Goal: Navigation & Orientation: Find specific page/section

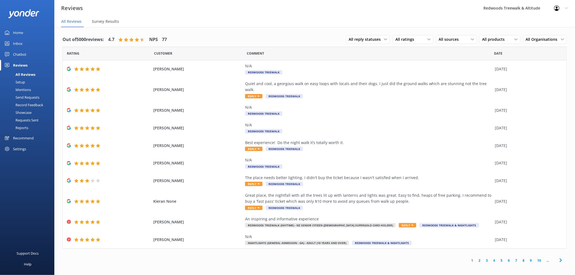
click at [28, 46] on link "Inbox" at bounding box center [27, 43] width 54 height 11
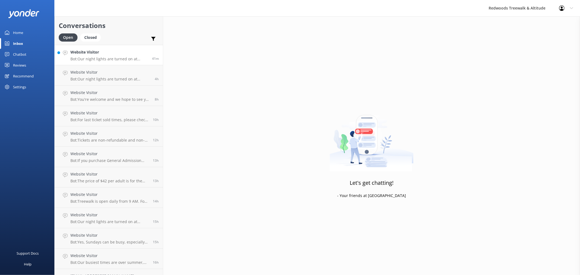
click at [95, 57] on p "Bot: Our night lights are turned on at sunset, and the night walk starts 20 min…" at bounding box center [108, 59] width 77 height 5
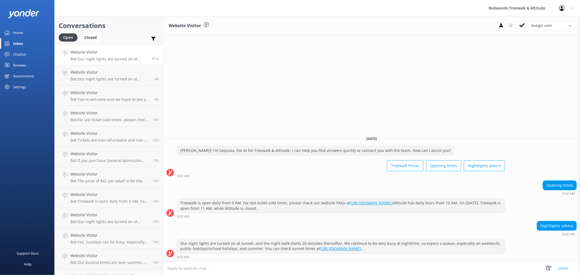
click at [31, 35] on link "Home" at bounding box center [27, 32] width 54 height 11
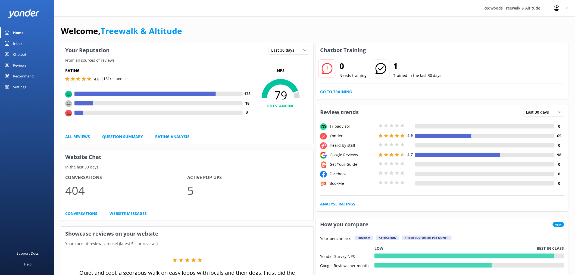
click at [30, 67] on link "Reviews" at bounding box center [27, 65] width 54 height 11
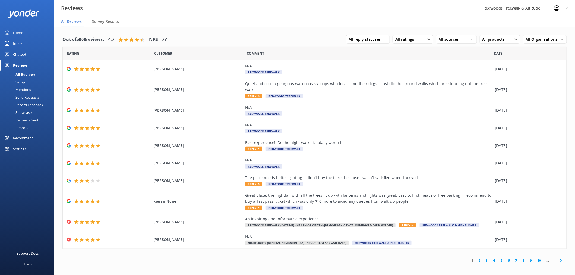
click at [28, 35] on link "Home" at bounding box center [27, 32] width 54 height 11
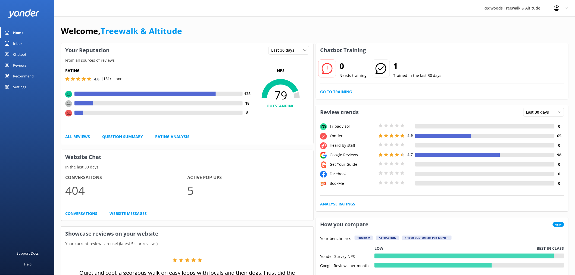
click at [24, 61] on div "Reviews" at bounding box center [19, 65] width 13 height 11
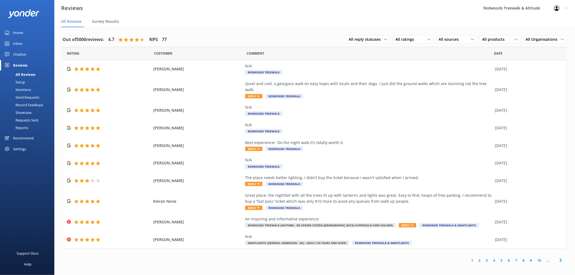
click at [29, 42] on link "Inbox" at bounding box center [27, 43] width 54 height 11
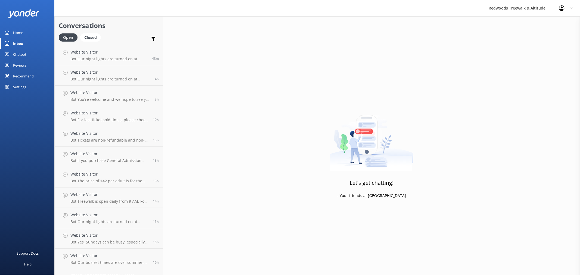
click at [23, 69] on div "Reviews" at bounding box center [19, 65] width 13 height 11
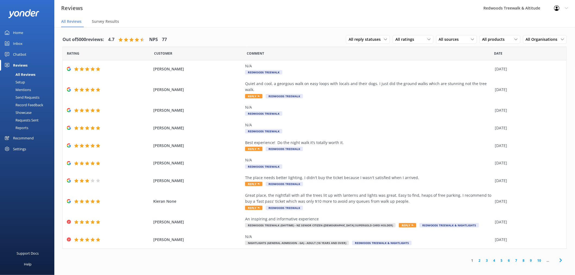
click at [27, 43] on link "Inbox" at bounding box center [27, 43] width 54 height 11
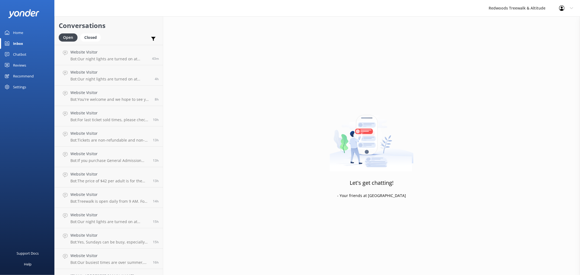
click at [28, 32] on link "Home" at bounding box center [27, 32] width 54 height 11
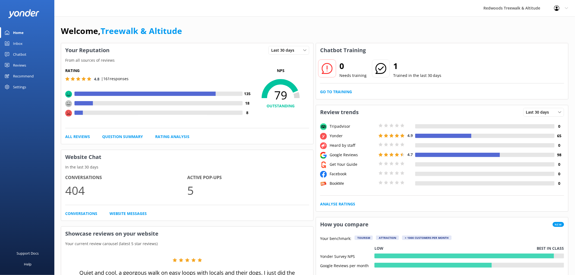
click at [22, 70] on div "Reviews" at bounding box center [19, 65] width 13 height 11
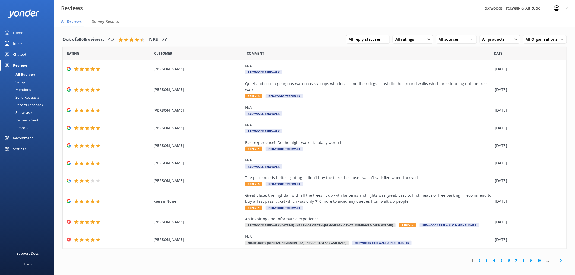
click at [23, 29] on div "Home" at bounding box center [18, 32] width 10 height 11
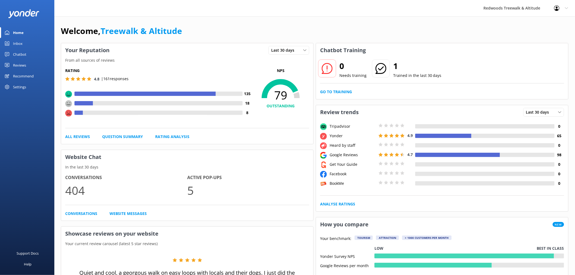
click at [26, 67] on link "Reviews" at bounding box center [27, 65] width 54 height 11
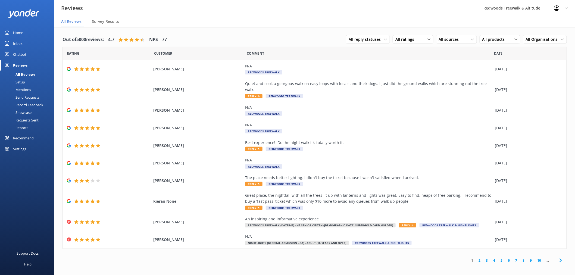
click at [23, 43] on link "Inbox" at bounding box center [27, 43] width 54 height 11
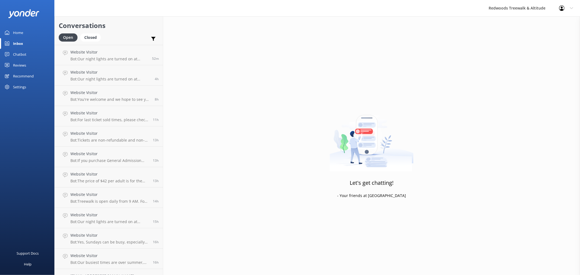
click at [33, 61] on link "Reviews" at bounding box center [27, 65] width 54 height 11
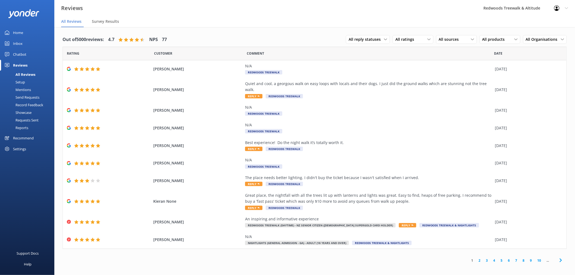
click at [33, 33] on link "Home" at bounding box center [27, 32] width 54 height 11
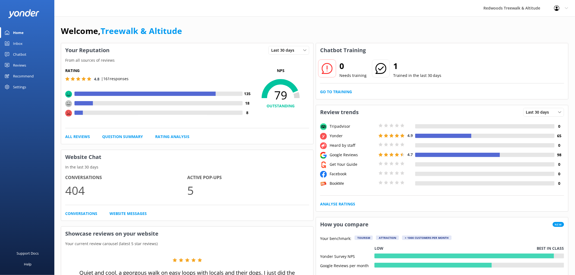
drag, startPoint x: 22, startPoint y: 62, endPoint x: 26, endPoint y: 53, distance: 9.3
click at [22, 62] on div "Reviews" at bounding box center [19, 65] width 13 height 11
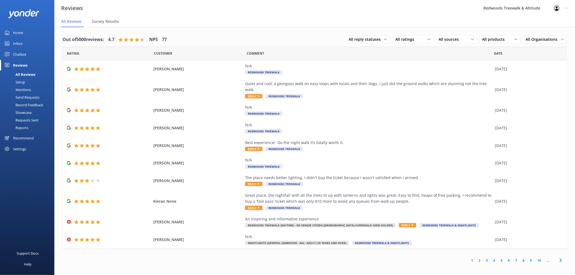
click at [29, 40] on link "Inbox" at bounding box center [27, 43] width 54 height 11
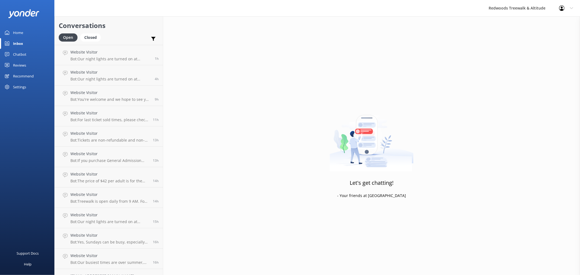
click at [26, 32] on link "Home" at bounding box center [27, 32] width 54 height 11
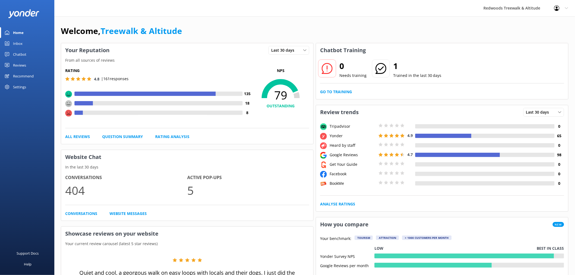
click at [27, 64] on link "Reviews" at bounding box center [27, 65] width 54 height 11
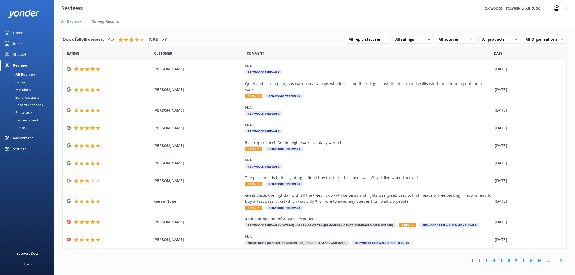
click at [31, 45] on link "Inbox" at bounding box center [27, 43] width 54 height 11
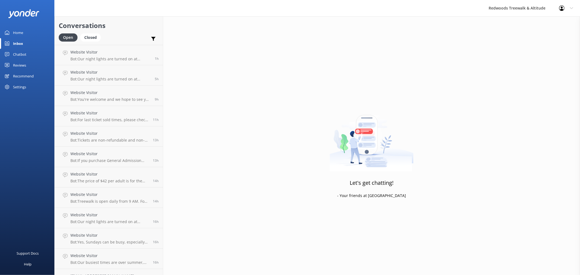
click at [31, 35] on link "Home" at bounding box center [27, 32] width 54 height 11
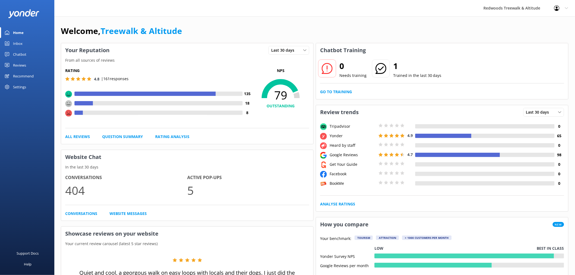
drag, startPoint x: 32, startPoint y: 64, endPoint x: 32, endPoint y: 54, distance: 9.3
click at [32, 64] on link "Reviews" at bounding box center [27, 65] width 54 height 11
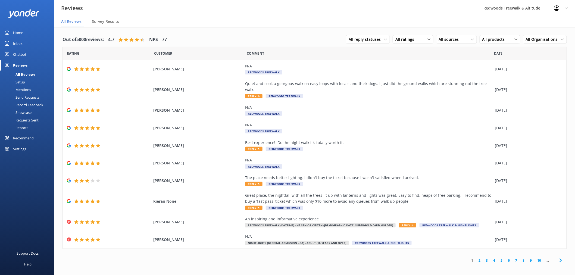
click at [29, 39] on link "Inbox" at bounding box center [27, 43] width 54 height 11
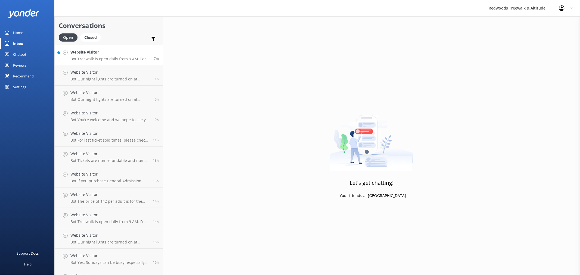
click at [79, 55] on h4 "Website Visitor" at bounding box center [109, 52] width 79 height 6
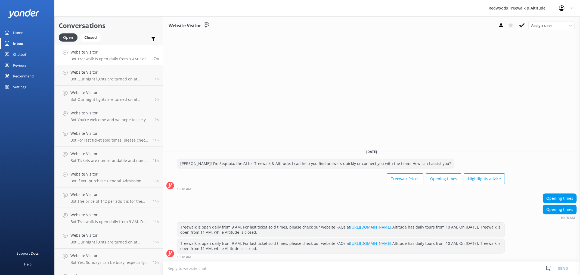
click at [25, 63] on div "Reviews" at bounding box center [19, 65] width 13 height 11
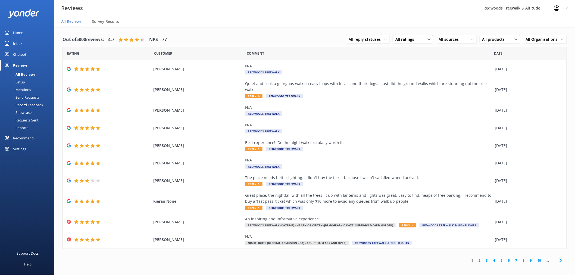
click at [22, 30] on div "Home" at bounding box center [18, 32] width 10 height 11
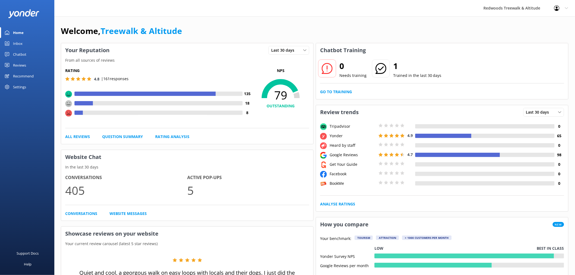
click at [17, 65] on div "Reviews" at bounding box center [19, 65] width 13 height 11
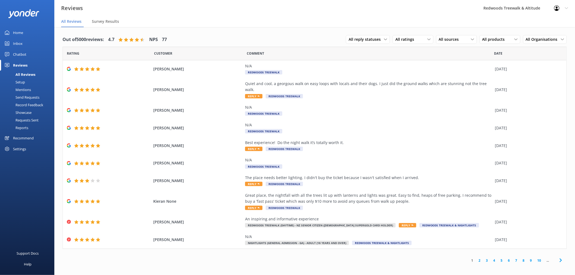
click at [26, 41] on link "Inbox" at bounding box center [27, 43] width 54 height 11
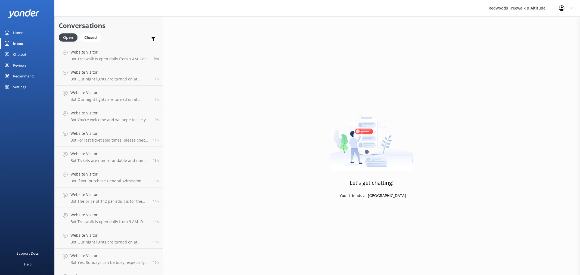
click at [27, 32] on link "Home" at bounding box center [27, 32] width 54 height 11
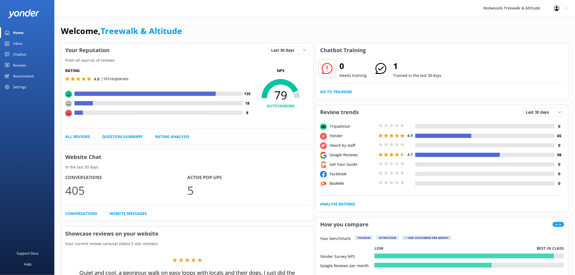
click at [17, 69] on div "Reviews" at bounding box center [19, 65] width 13 height 11
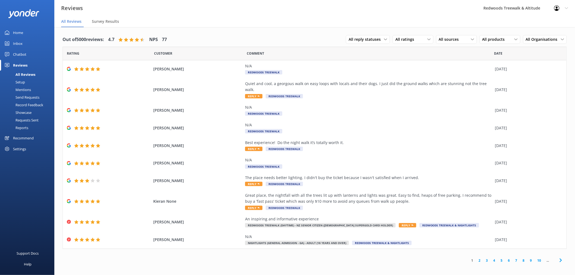
click at [23, 45] on link "Inbox" at bounding box center [27, 43] width 54 height 11
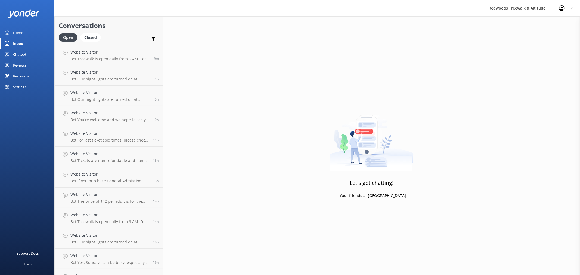
click at [25, 29] on link "Home" at bounding box center [27, 32] width 54 height 11
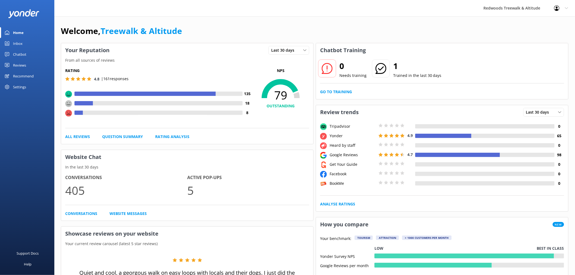
click at [25, 65] on div "Reviews" at bounding box center [19, 65] width 13 height 11
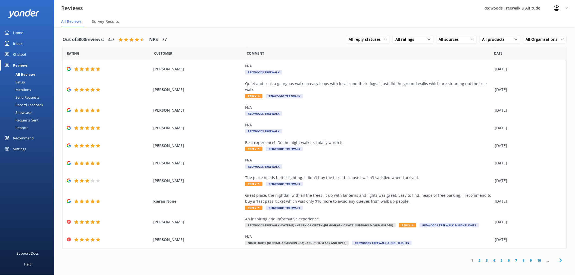
click at [25, 42] on link "Inbox" at bounding box center [27, 43] width 54 height 11
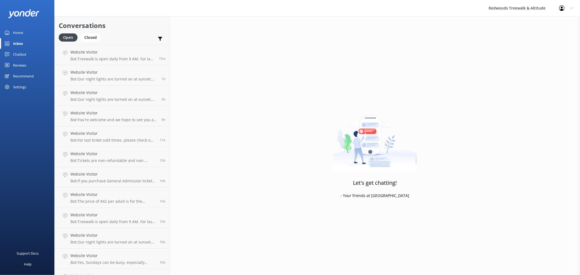
click at [40, 34] on link "Home" at bounding box center [27, 32] width 54 height 11
